Goal: Information Seeking & Learning: Learn about a topic

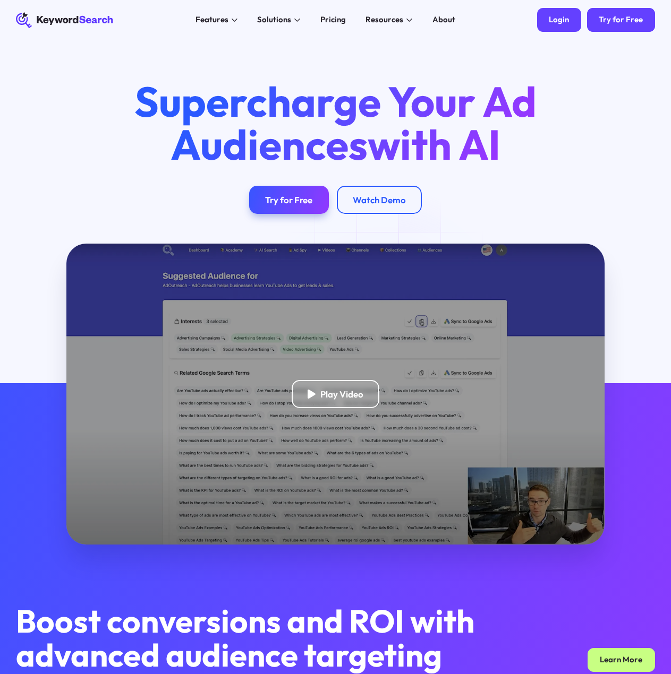
click at [558, 23] on div "Login" at bounding box center [559, 20] width 20 height 10
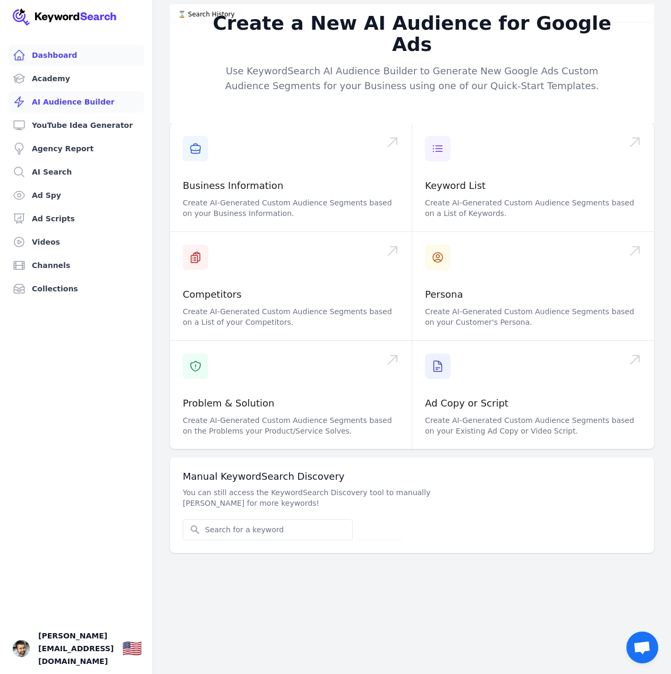
click at [65, 58] on link "Dashboard" at bounding box center [75, 55] width 135 height 21
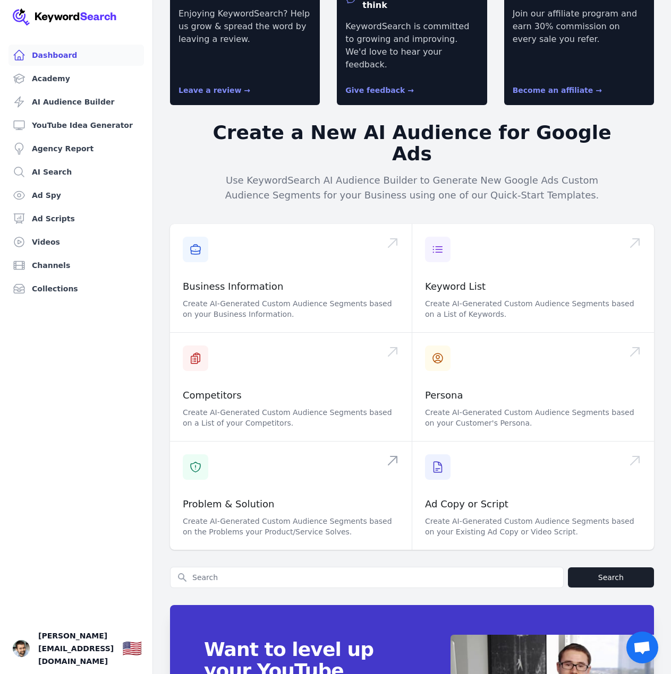
scroll to position [182, 0]
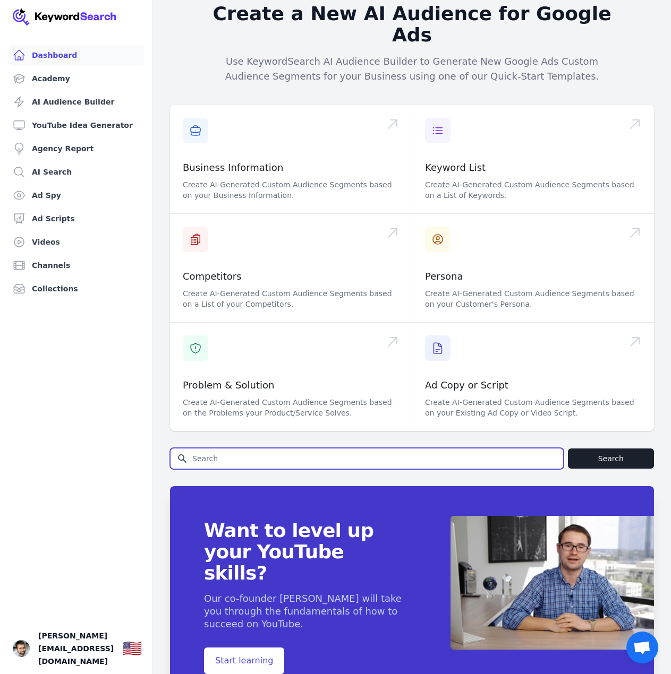
click at [329, 449] on input "Search for YouTube Keywords" at bounding box center [366, 459] width 392 height 20
paste input "[PERSON_NAME]"
type input "[PERSON_NAME]"
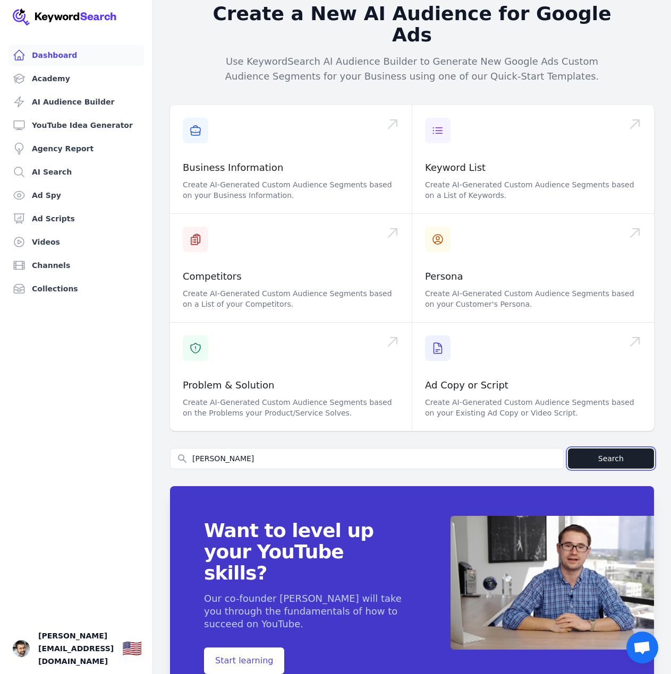
click at [601, 449] on button "Search" at bounding box center [611, 459] width 86 height 20
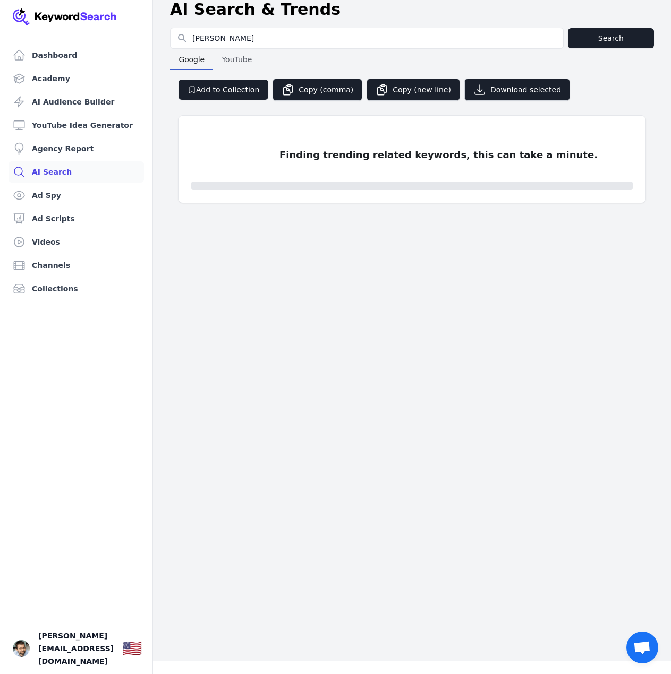
scroll to position [0, 0]
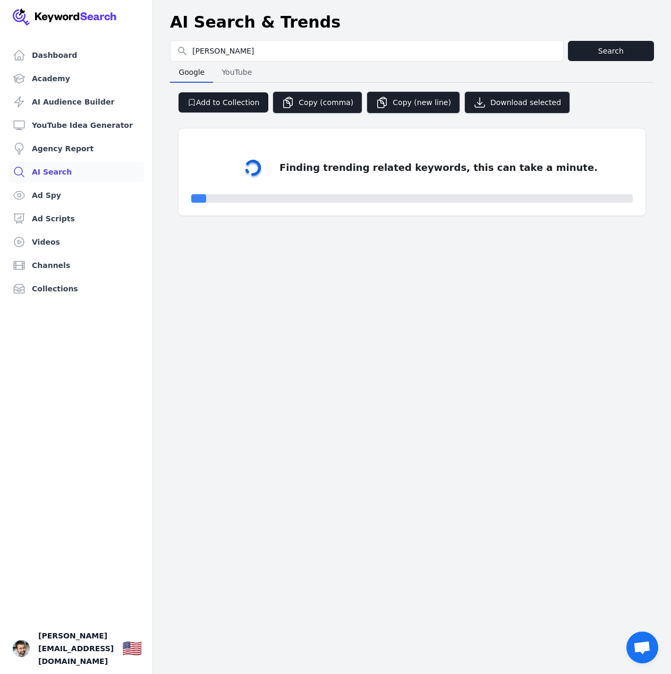
click at [226, 71] on span "YouTube" at bounding box center [236, 72] width 39 height 15
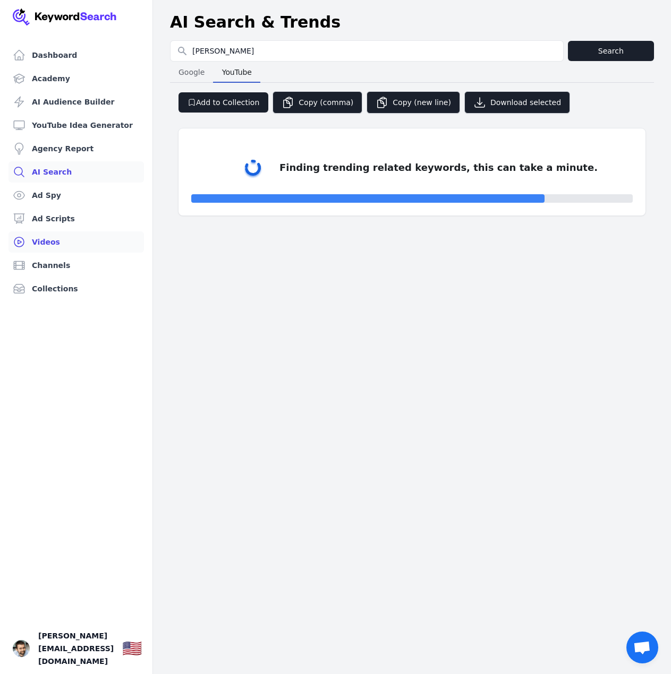
select select "50"
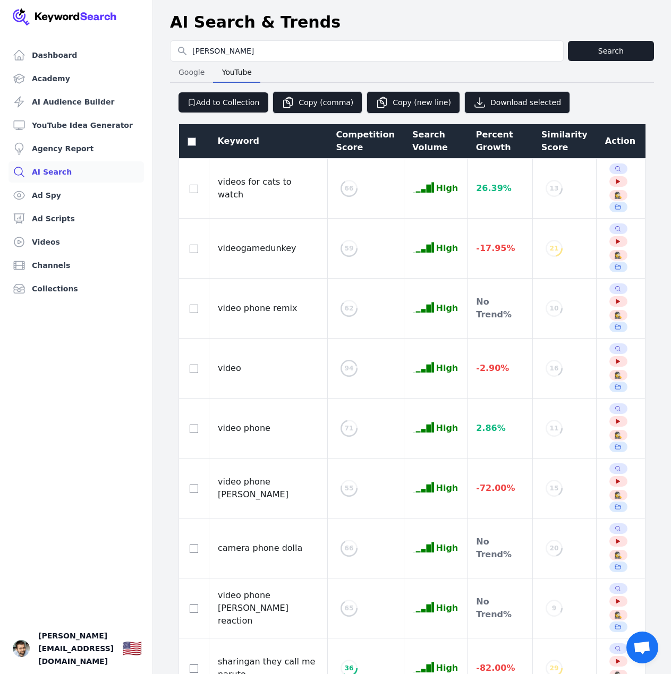
click at [193, 71] on span "Google" at bounding box center [191, 72] width 35 height 15
select select "50"
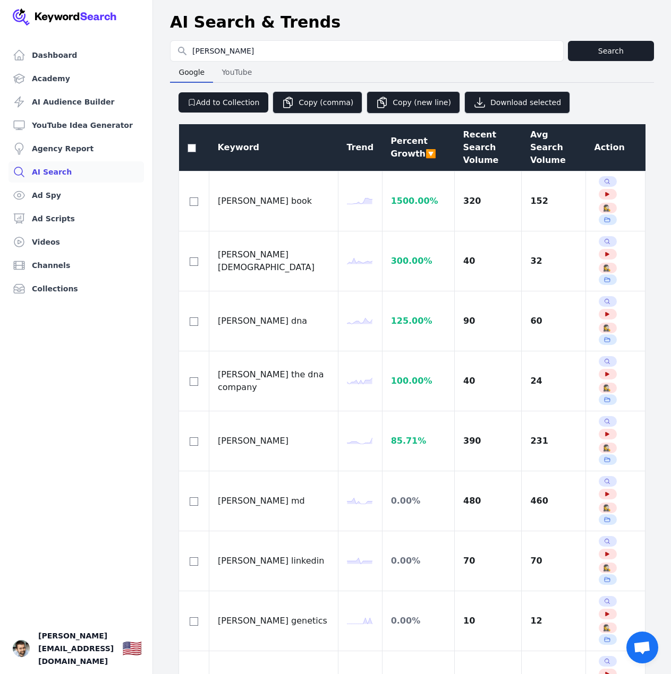
click at [227, 74] on span "YouTube" at bounding box center [236, 72] width 39 height 15
select select "50"
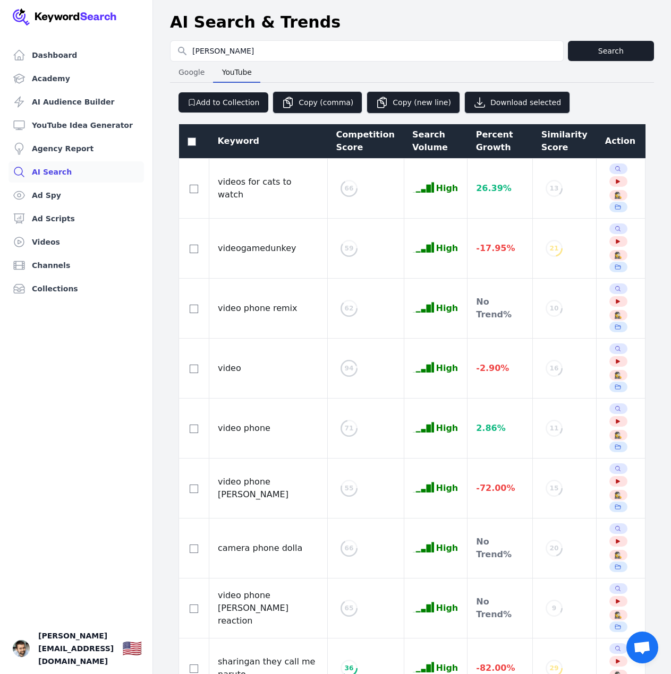
click at [191, 78] on span "Google" at bounding box center [191, 72] width 35 height 15
select select "50"
